Goal: Task Accomplishment & Management: Manage account settings

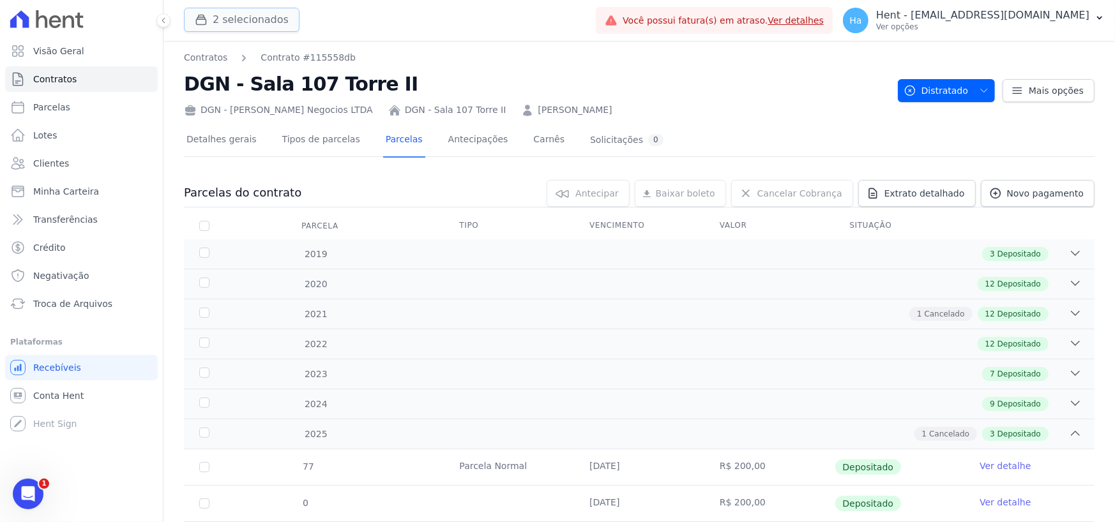
click at [226, 26] on button "2 selecionados" at bounding box center [242, 20] width 116 height 24
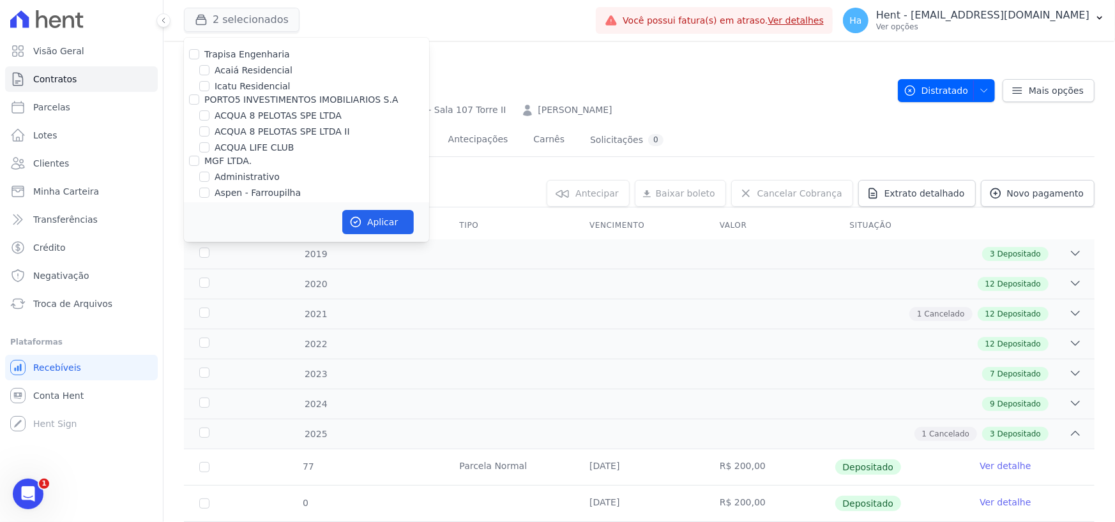
scroll to position [5427, 0]
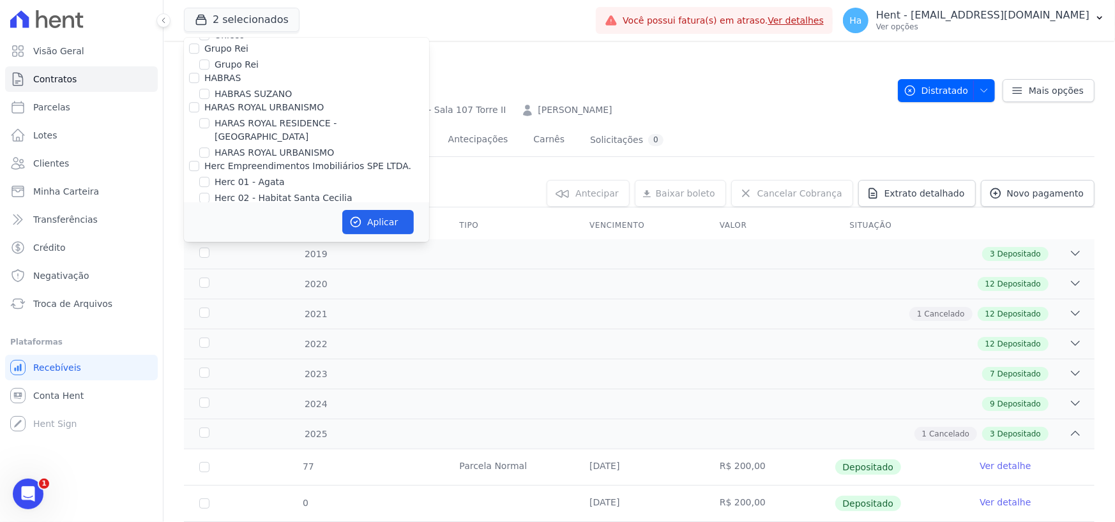
click at [205, 236] on input "HIGH 1 CITY HABITAT" at bounding box center [204, 241] width 10 height 10
checkbox input "true"
click at [373, 223] on button "Aplicar" at bounding box center [378, 222] width 72 height 24
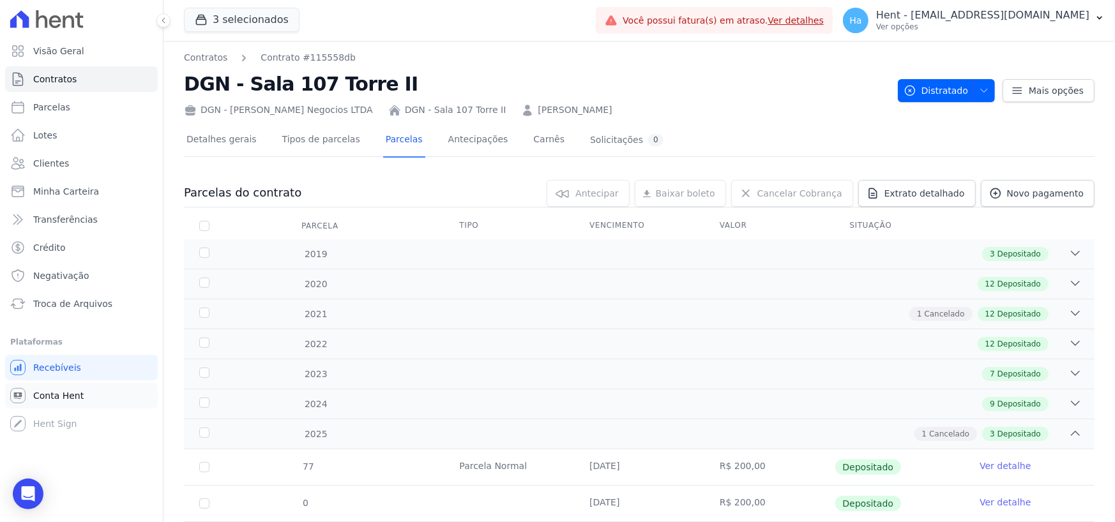
click at [77, 396] on span "Conta Hent" at bounding box center [58, 395] width 50 height 13
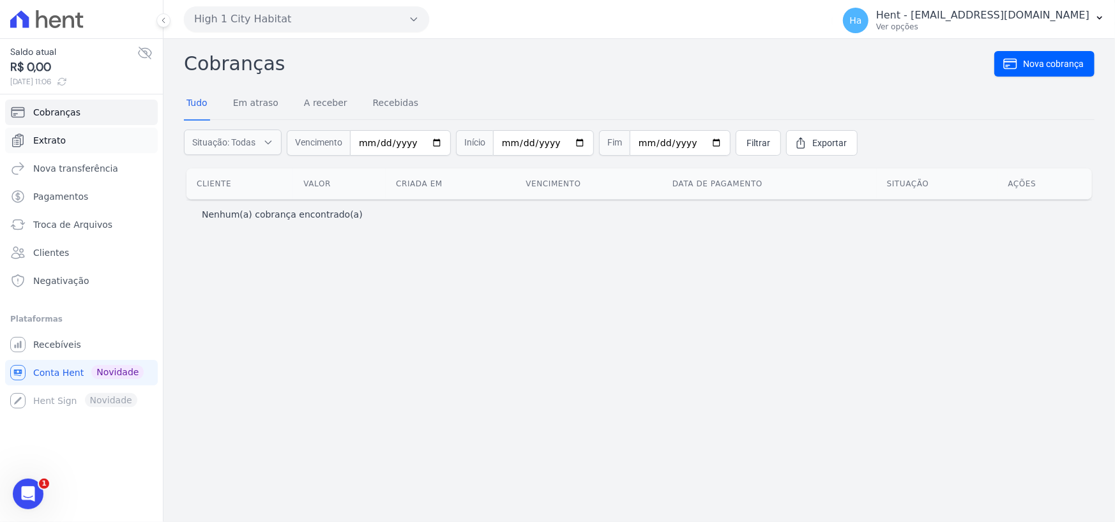
click at [59, 144] on span "Extrato" at bounding box center [49, 140] width 33 height 13
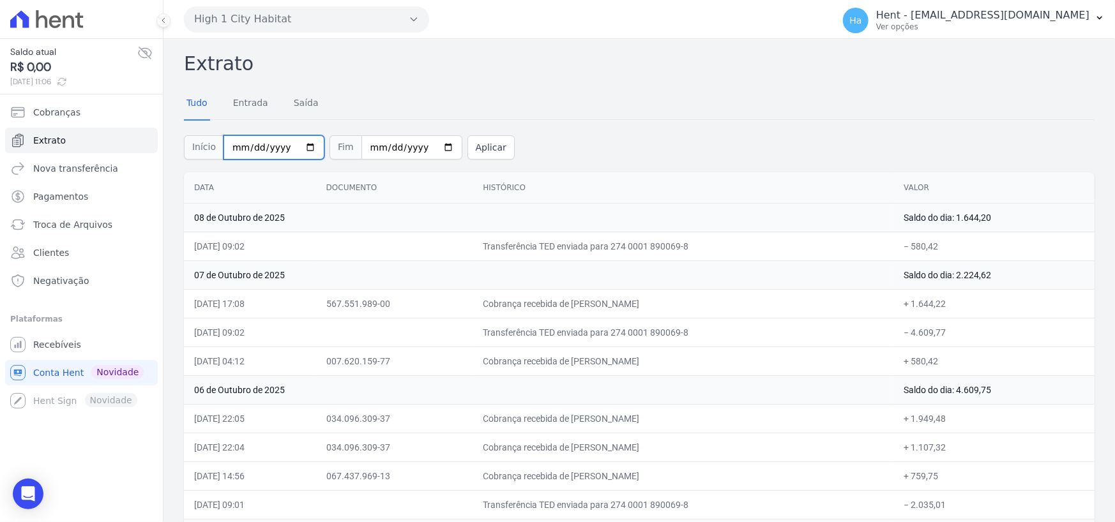
click at [252, 147] on input "[DATE]" at bounding box center [273, 147] width 101 height 24
type input "[DATE]"
click at [365, 149] on input "[DATE]" at bounding box center [411, 147] width 101 height 24
type input "[DATE]"
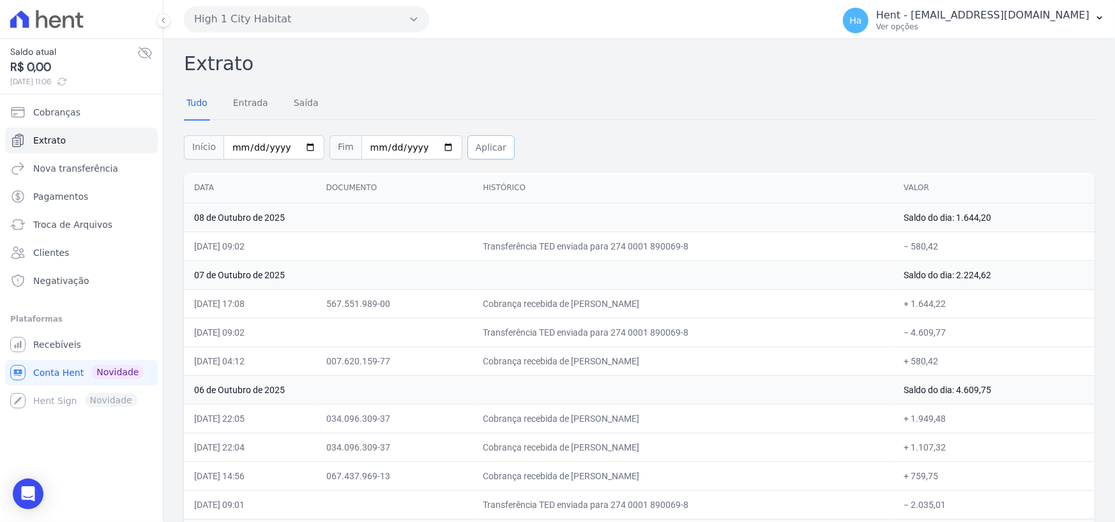
click at [483, 148] on button "Aplicar" at bounding box center [490, 147] width 47 height 24
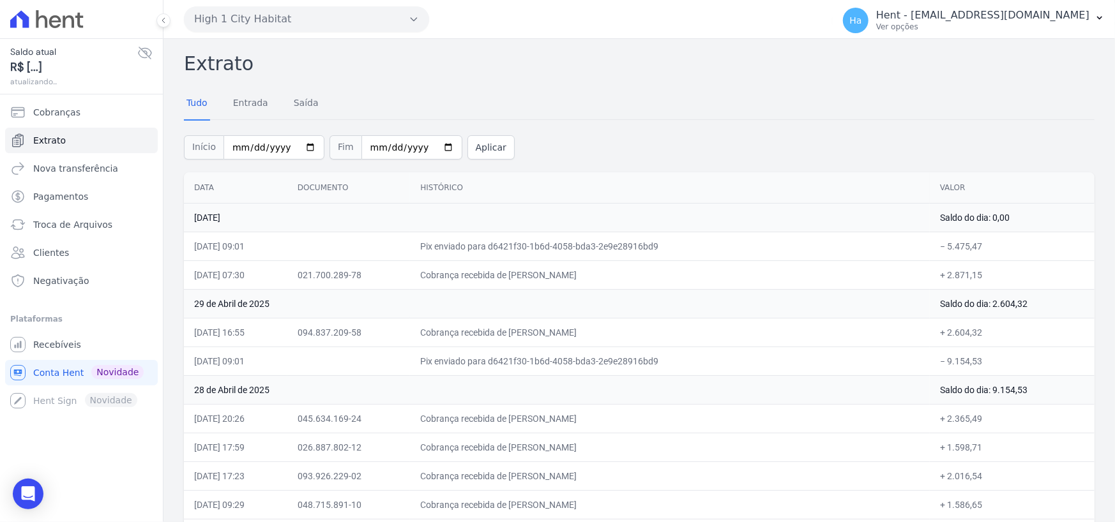
click at [552, 112] on div "Tudo Entrada Saída" at bounding box center [639, 103] width 910 height 31
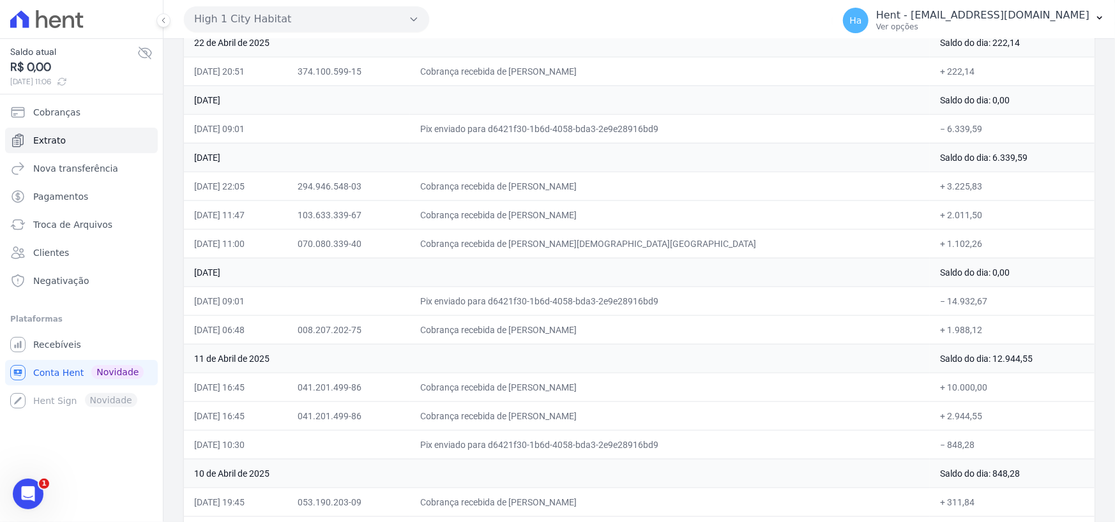
scroll to position [894, 0]
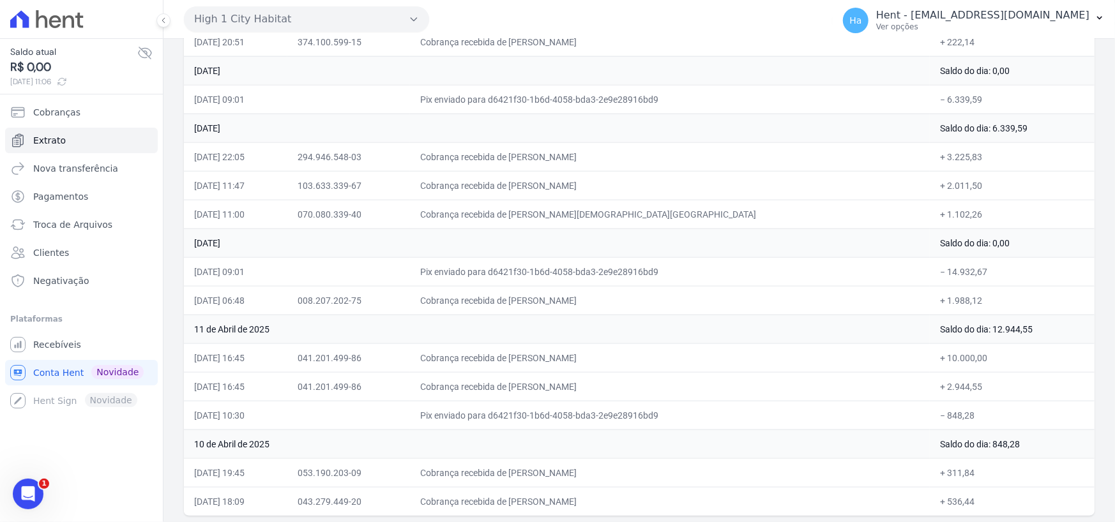
click at [781, 453] on td "10 de Abril de 2025" at bounding box center [557, 444] width 746 height 29
click at [1007, 407] on td "− 848,28" at bounding box center [1012, 415] width 165 height 29
click at [1015, 449] on td "Saldo do dia: 848,28" at bounding box center [1012, 444] width 165 height 29
